Goal: Book appointment/travel/reservation

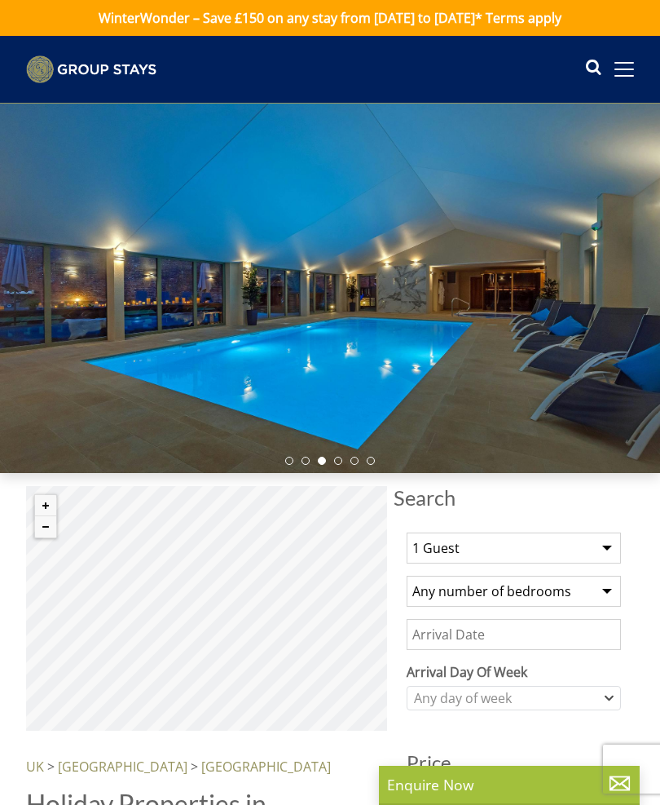
click at [618, 544] on select "1 Guest 2 Guests 3 Guests 4 Guests 5 Guests 6 Guests 7 Guests 8 Guests 9 Guests…" at bounding box center [514, 547] width 214 height 31
select select "15"
click at [608, 586] on select "Any number of bedrooms 3 Bedrooms 4 Bedrooms 5 Bedrooms 6 Bedrooms 7 Bedrooms 8…" at bounding box center [514, 591] width 214 height 31
select select "8"
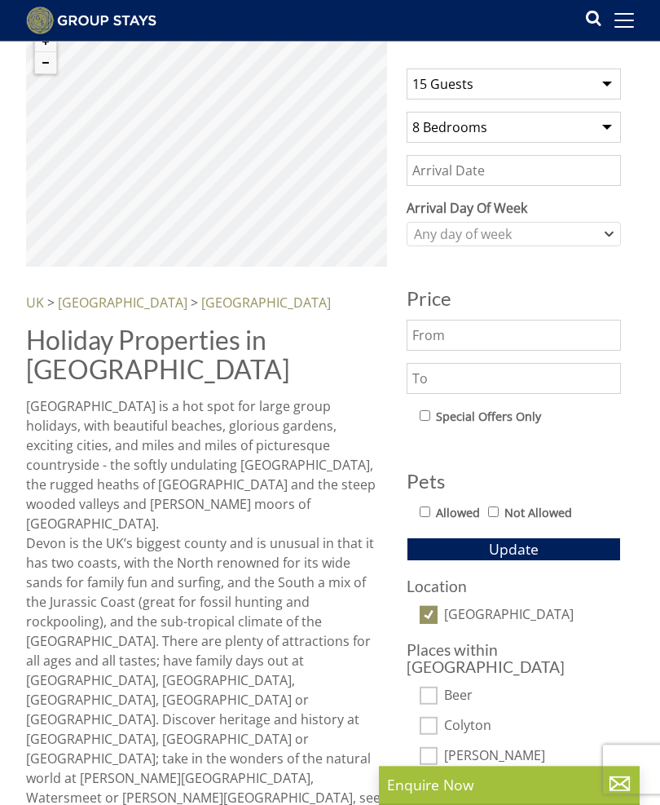
scroll to position [444, 0]
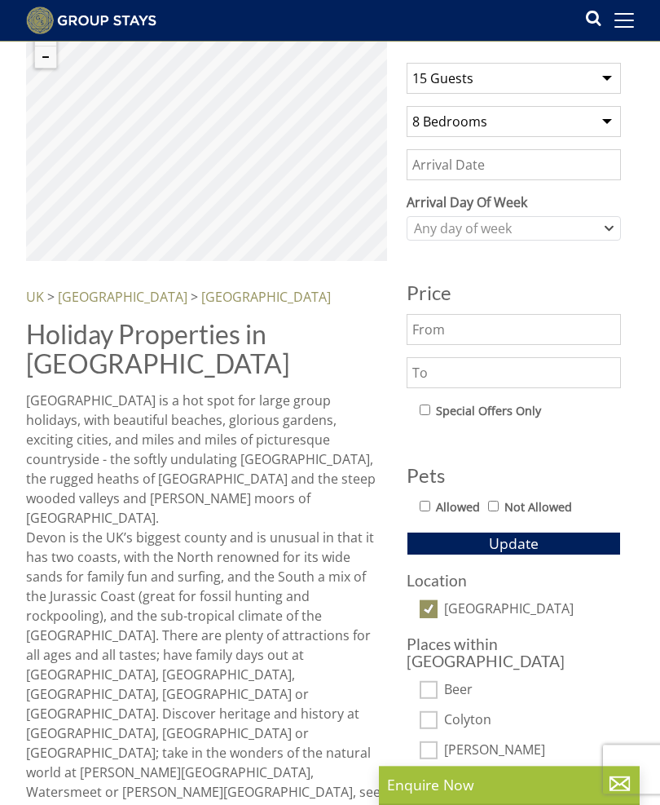
click at [440, 501] on label "Allowed" at bounding box center [458, 507] width 44 height 18
click at [431, 501] on input "Allowed" at bounding box center [425, 506] width 11 height 11
checkbox input "true"
click at [529, 546] on span "Update" at bounding box center [514, 543] width 50 height 20
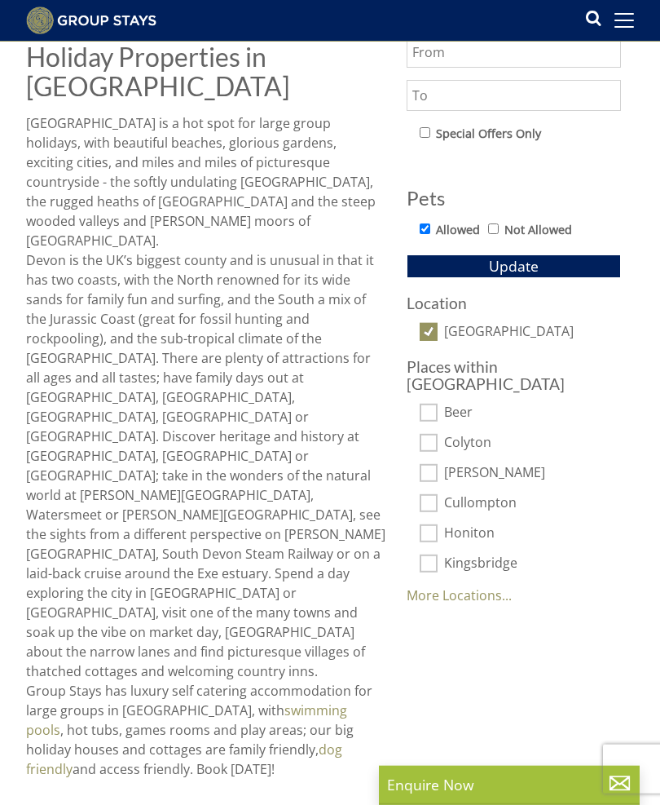
scroll to position [722, 0]
click at [530, 268] on span "Update" at bounding box center [514, 265] width 50 height 20
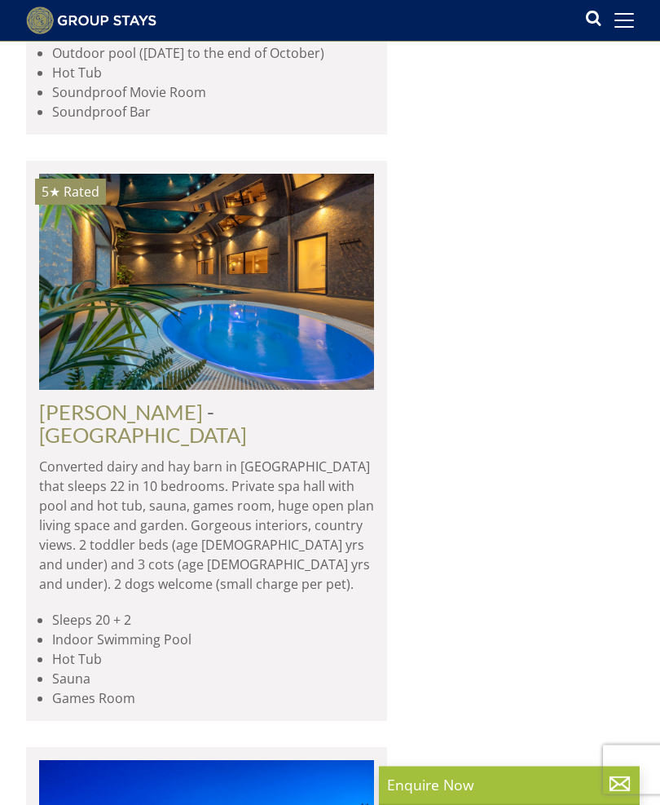
scroll to position [4290, 0]
click at [242, 214] on img at bounding box center [206, 282] width 335 height 216
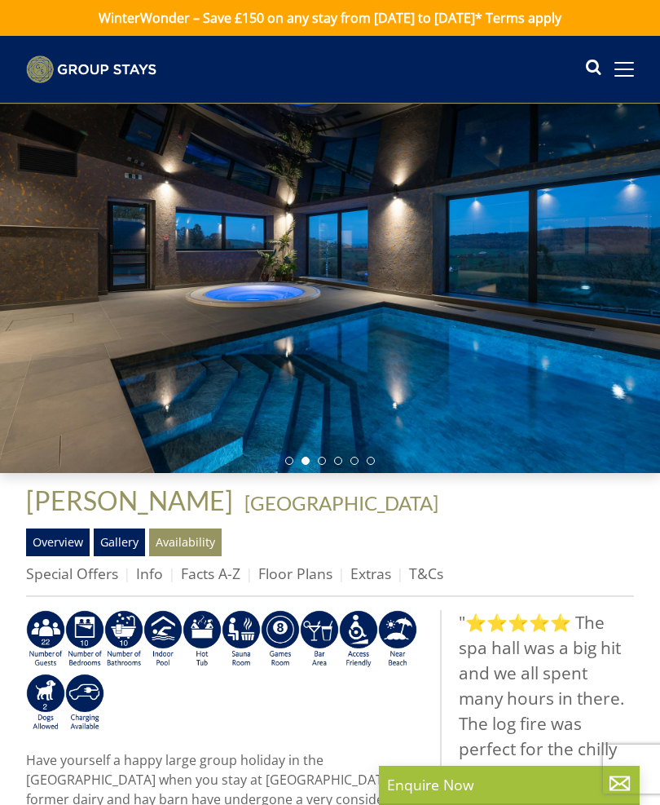
select select "15"
select select "8"
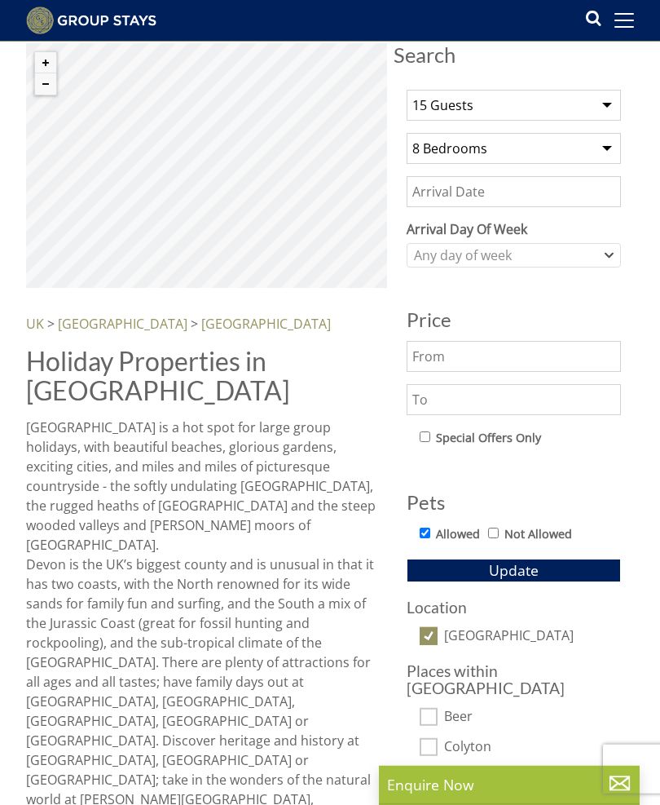
scroll to position [417, 0]
click at [439, 191] on input "Date" at bounding box center [514, 190] width 214 height 31
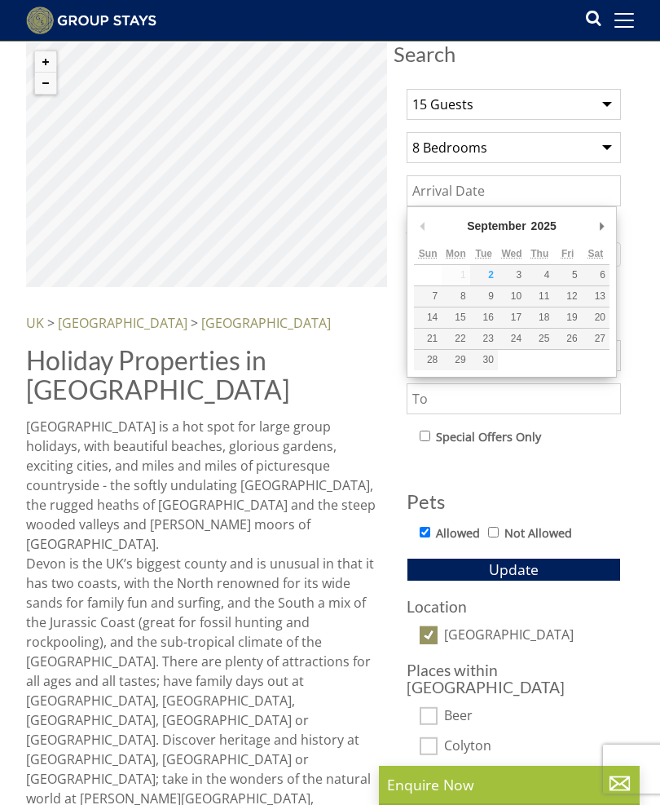
scroll to position [0, 0]
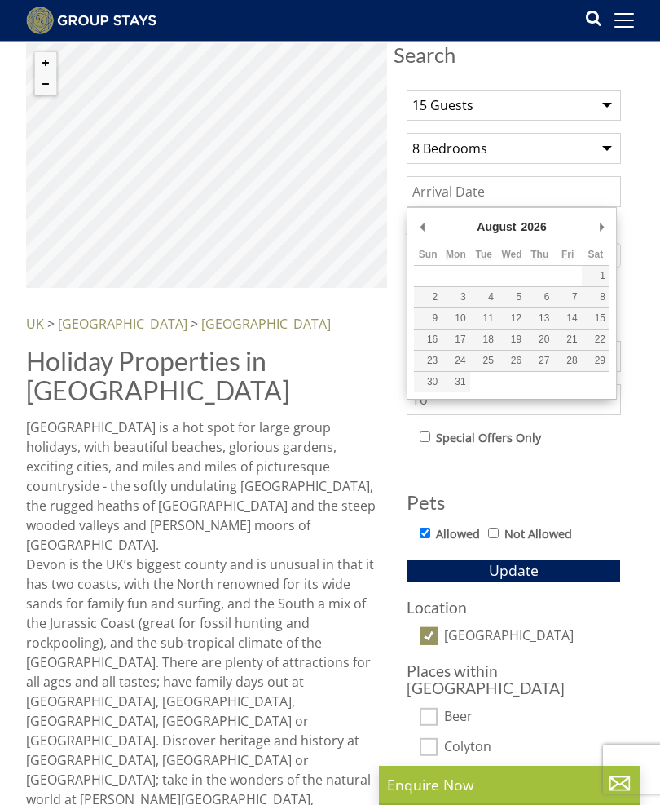
type input "[DATE]"
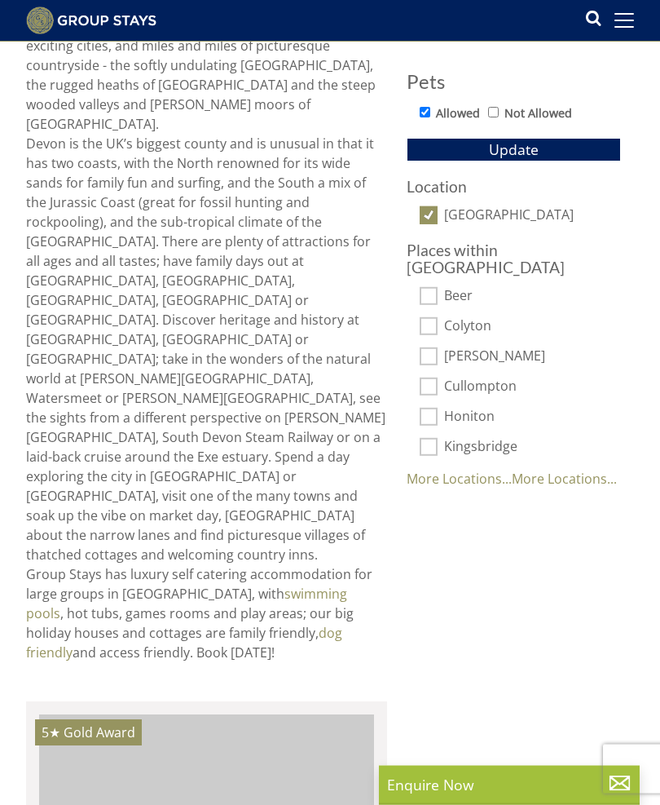
scroll to position [838, 0]
click at [528, 153] on span "Update" at bounding box center [514, 149] width 50 height 20
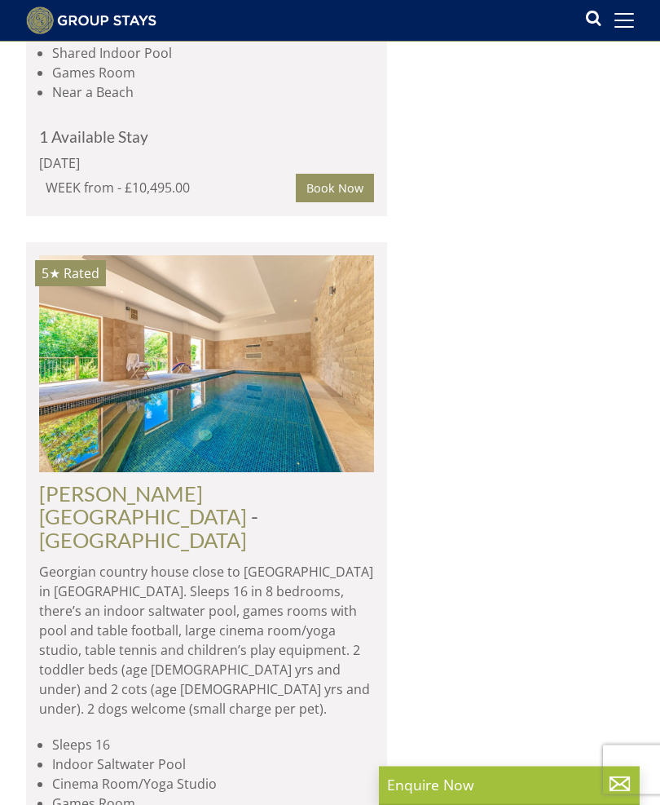
scroll to position [1981, 0]
click at [252, 255] on img at bounding box center [206, 363] width 335 height 216
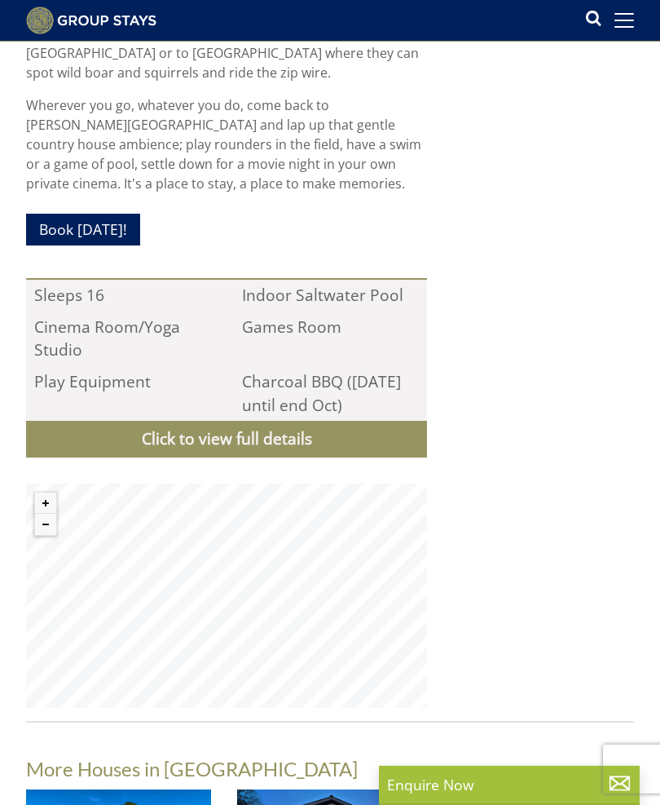
scroll to position [1775, 0]
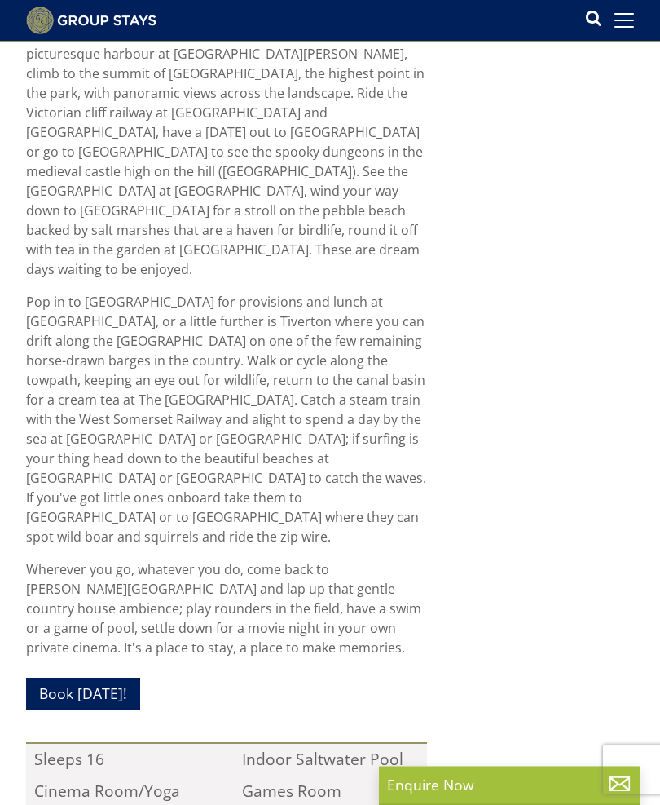
select select "15"
select select "8"
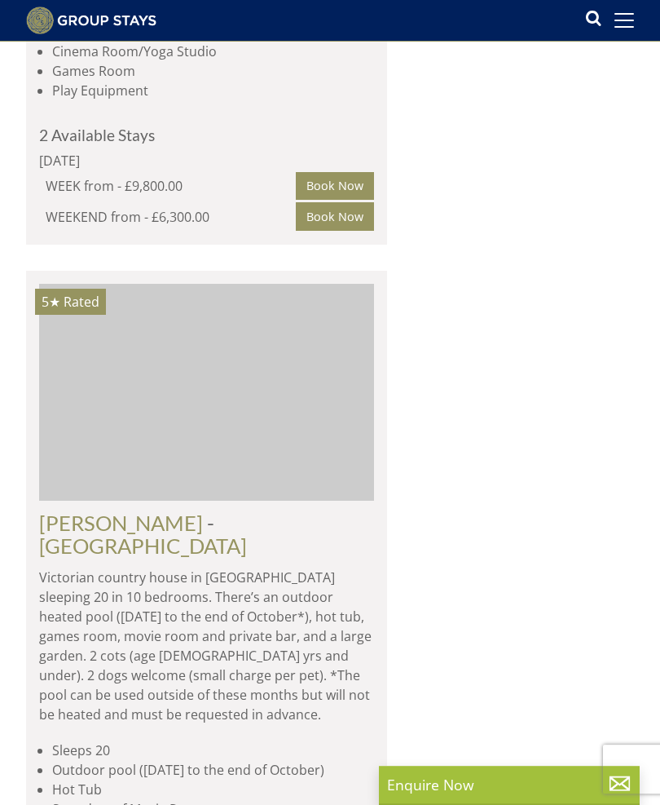
scroll to position [2713, 0]
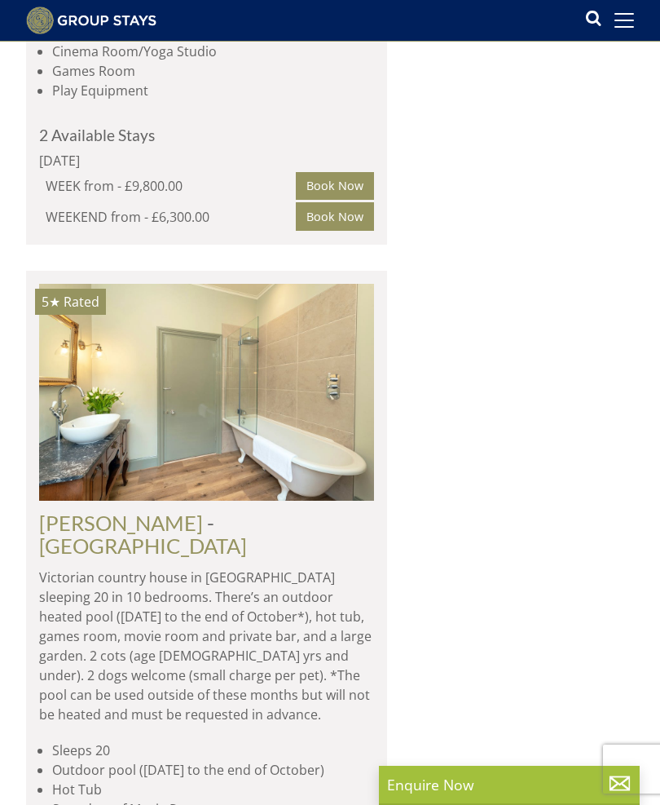
click at [182, 284] on img at bounding box center [206, 392] width 335 height 216
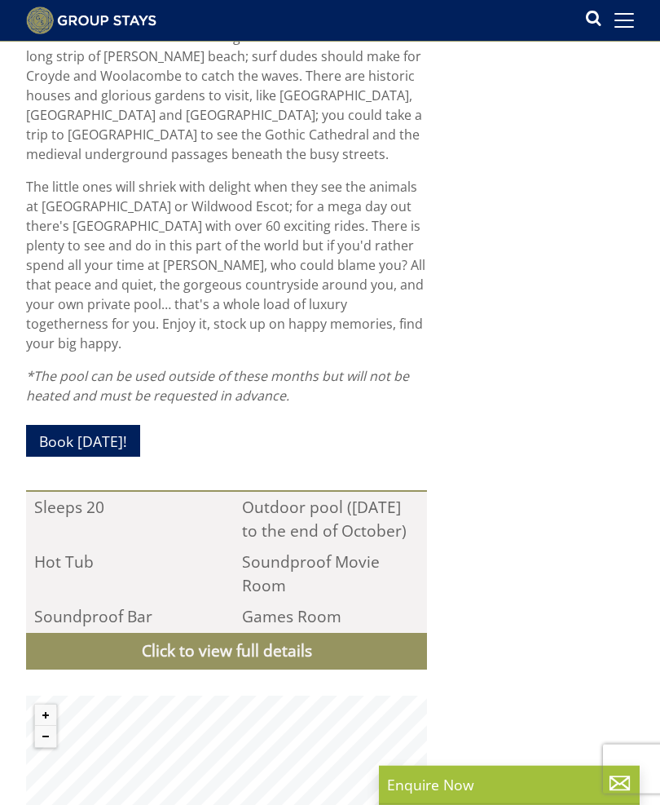
scroll to position [1554, 0]
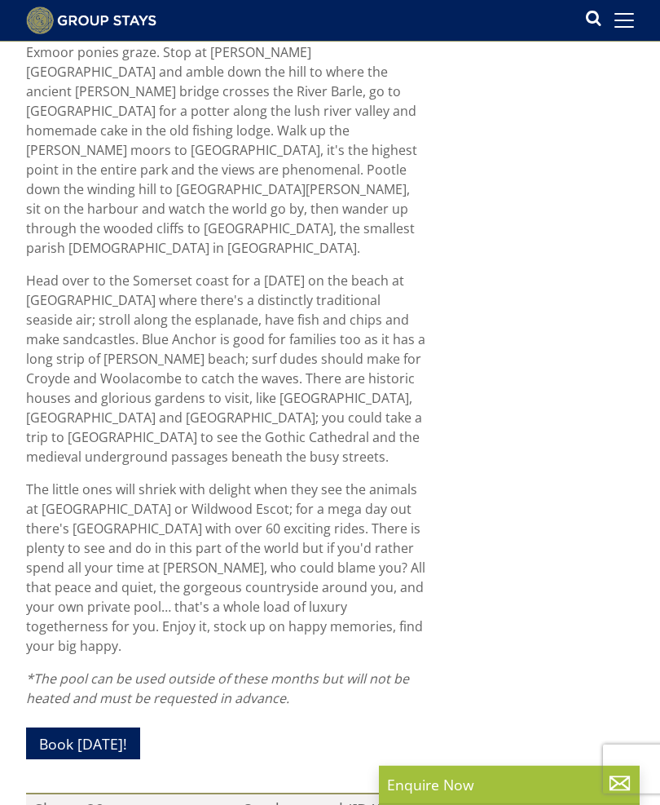
select select "15"
select select "8"
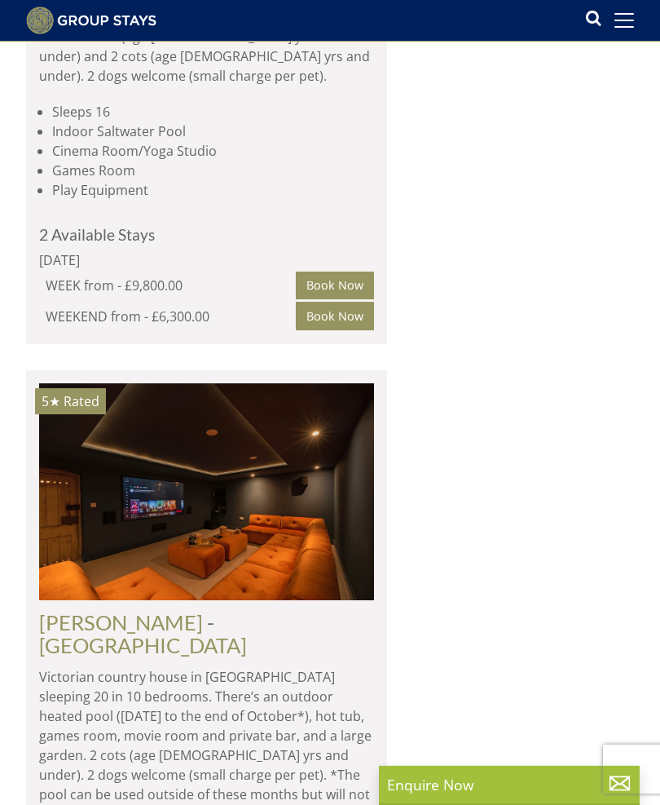
scroll to position [2615, 0]
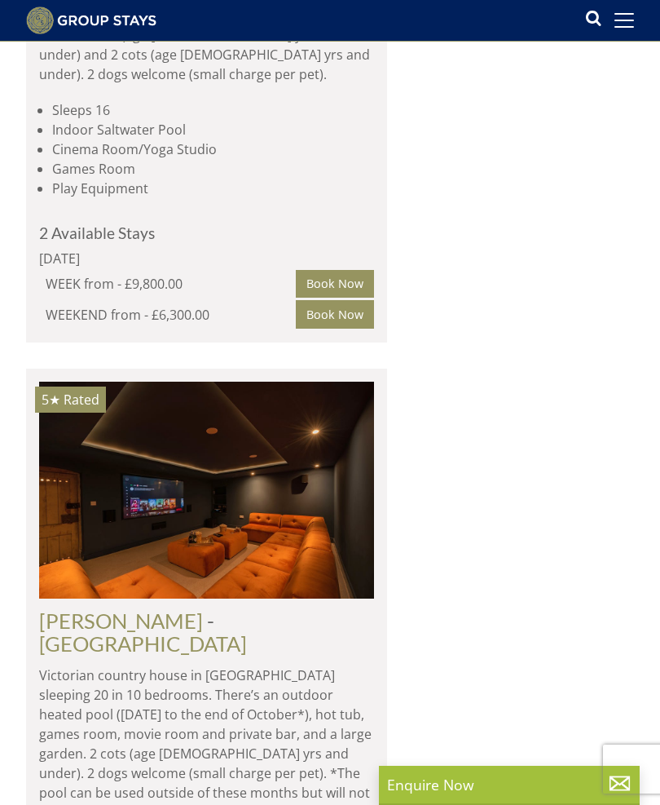
click at [272, 382] on img at bounding box center [206, 490] width 335 height 216
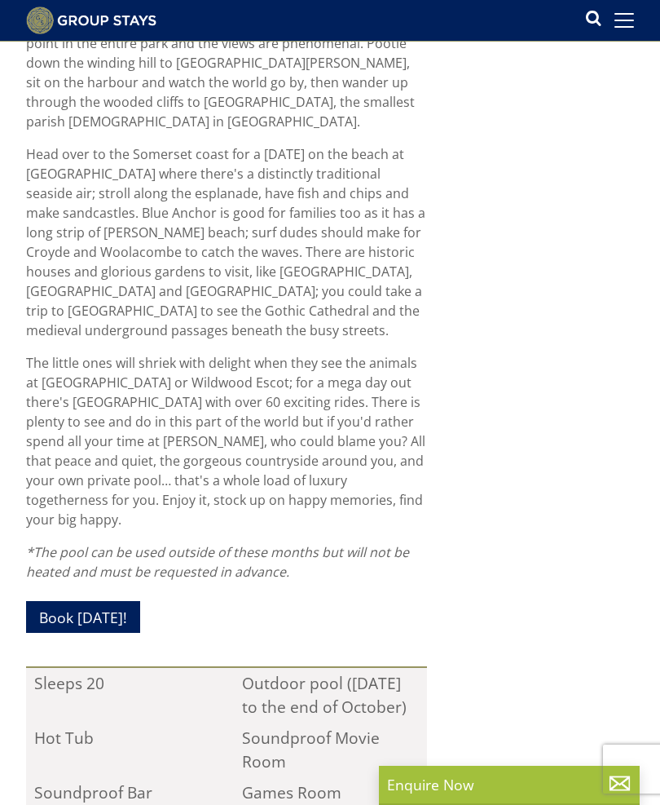
scroll to position [1358, 0]
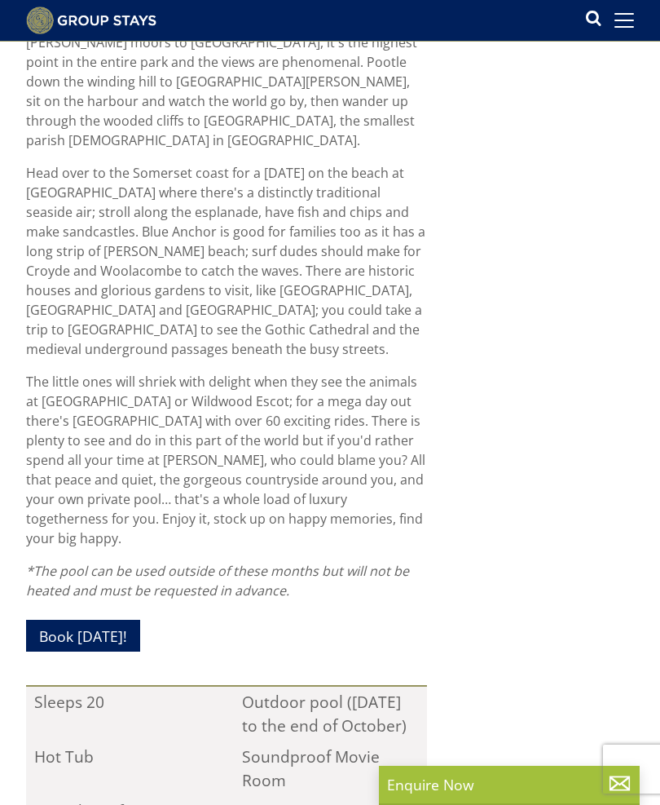
select select "15"
select select "8"
